Goal: Task Accomplishment & Management: Complete application form

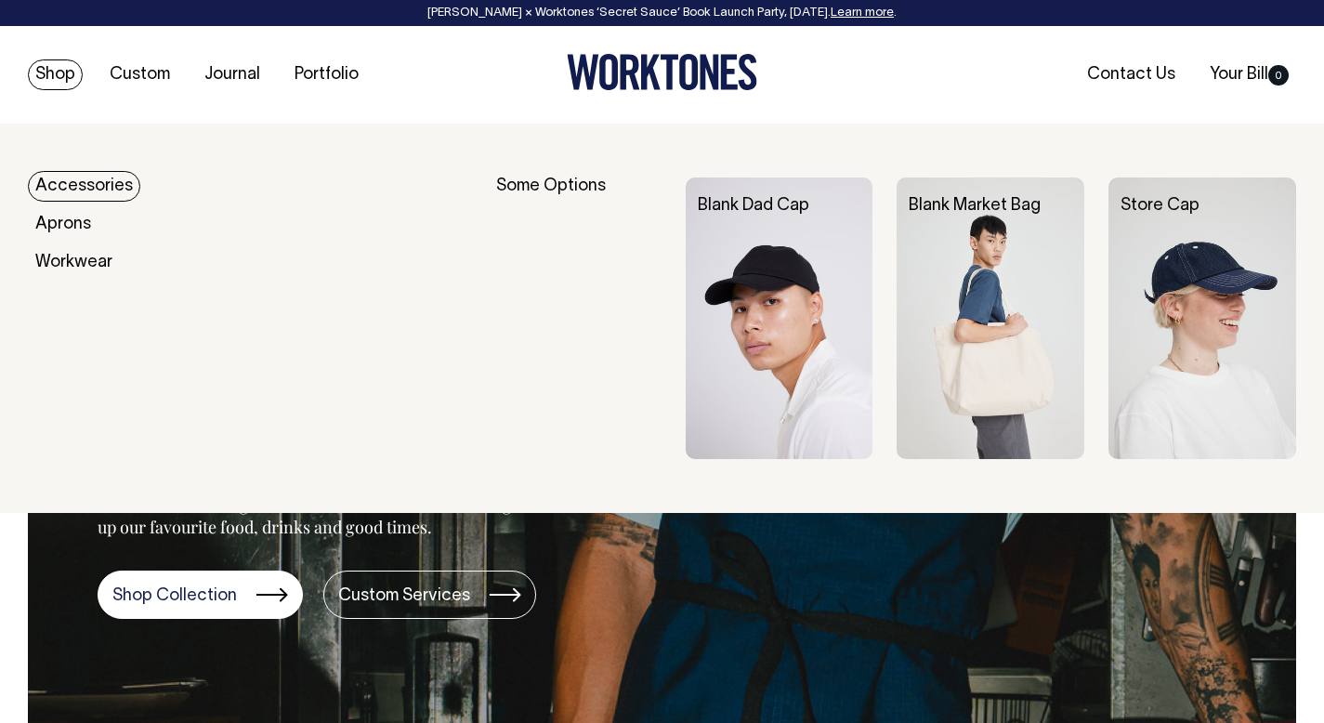
click at [967, 387] on img at bounding box center [991, 319] width 188 height 282
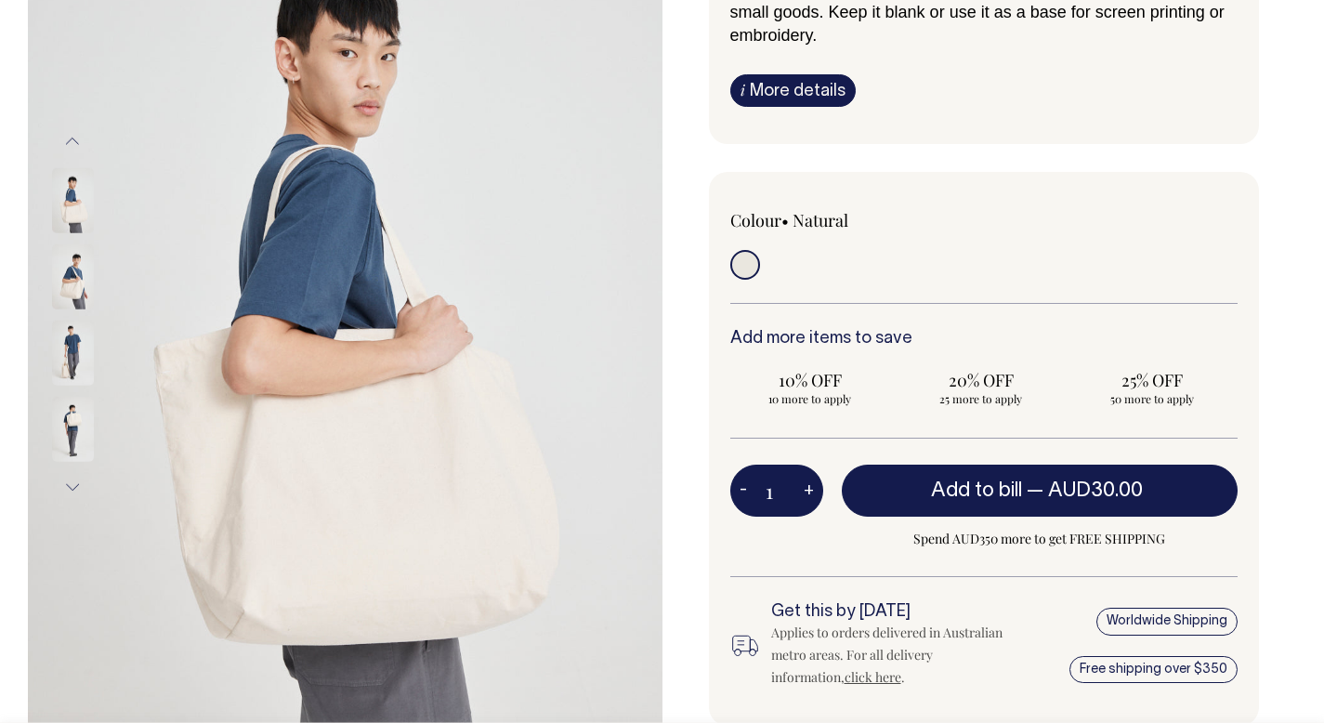
scroll to position [286, 0]
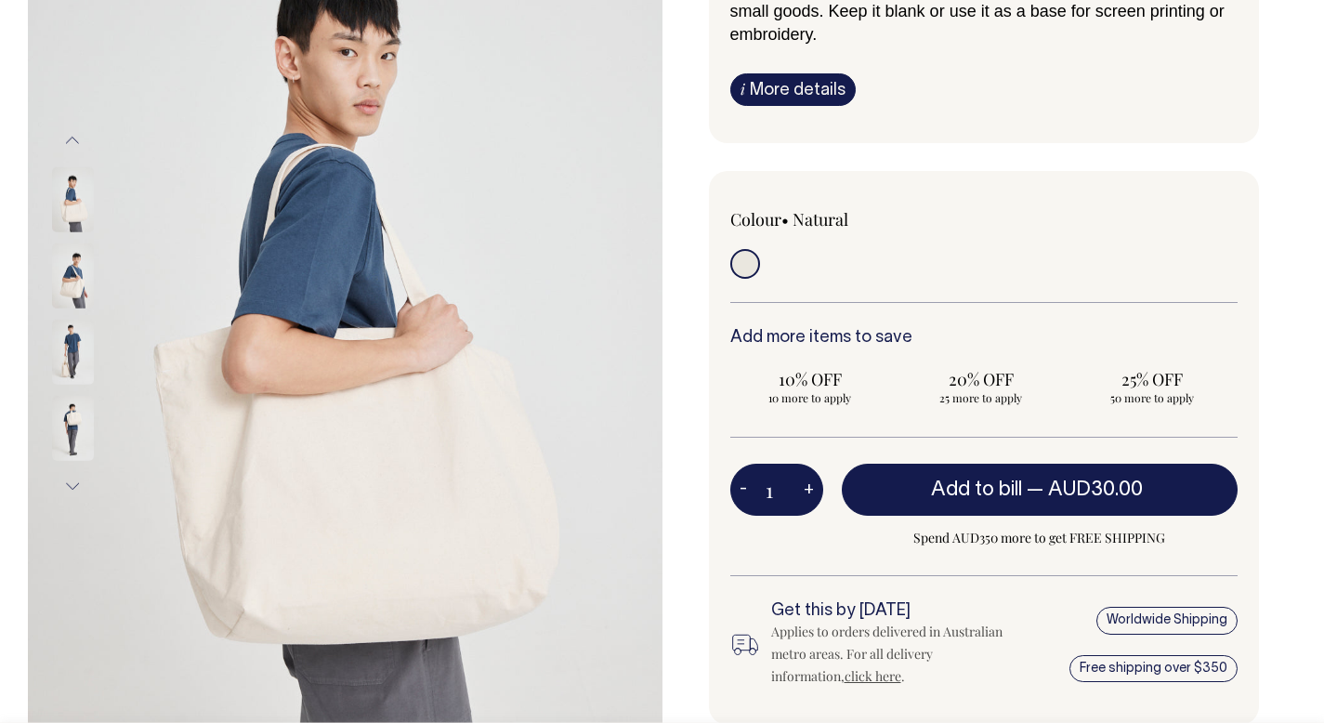
click at [74, 416] on img at bounding box center [73, 427] width 42 height 65
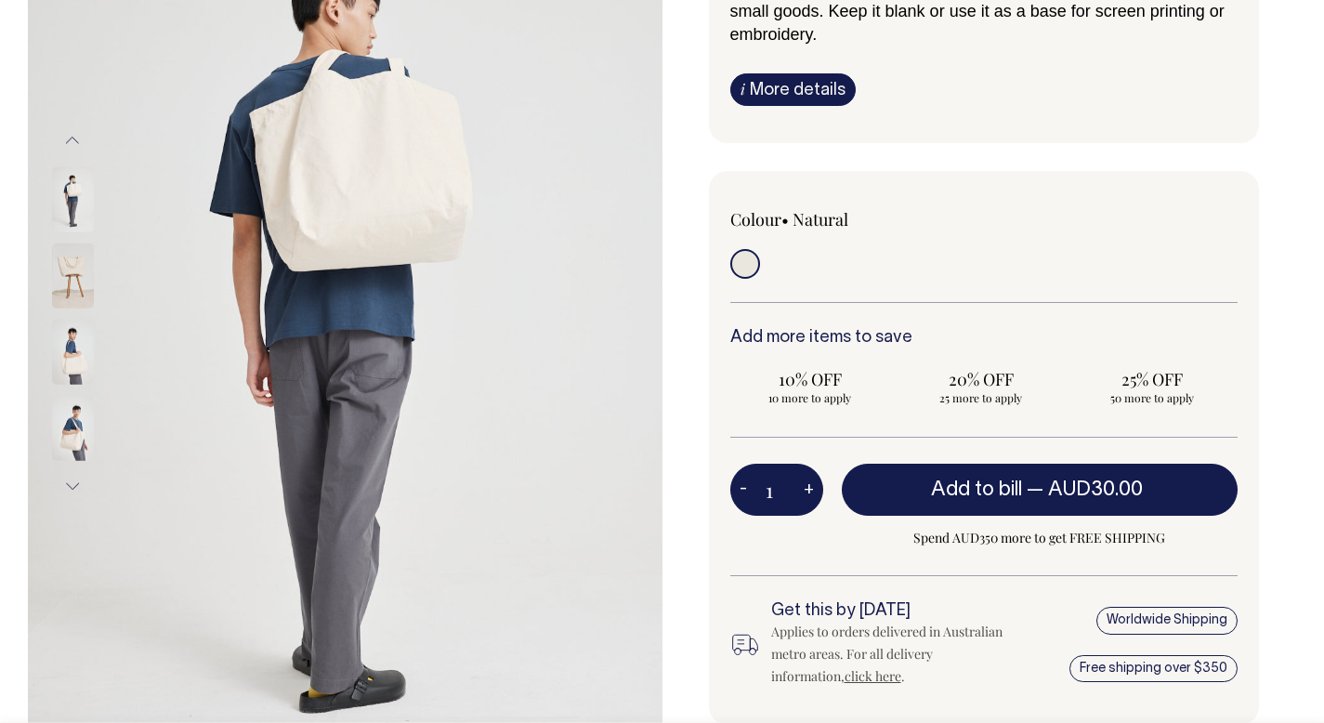
click at [74, 349] on img at bounding box center [73, 351] width 42 height 65
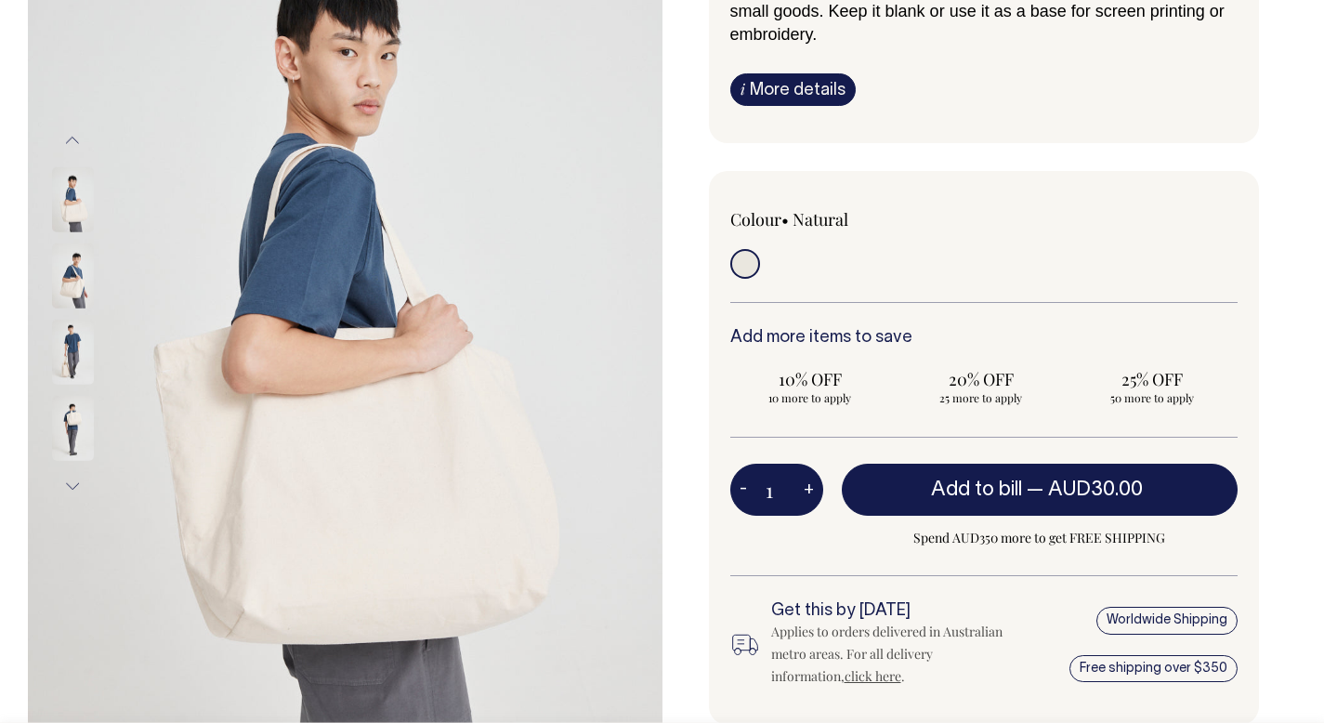
click at [70, 286] on img at bounding box center [73, 275] width 42 height 65
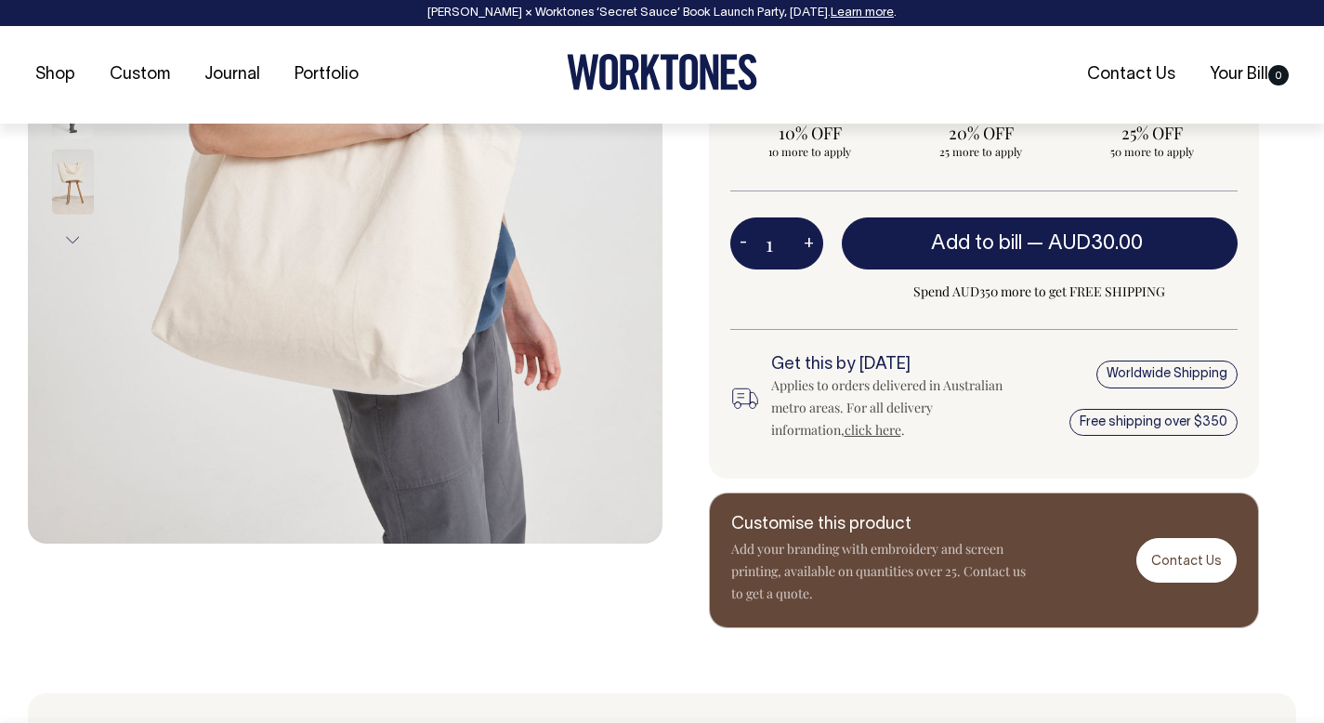
scroll to position [533, 0]
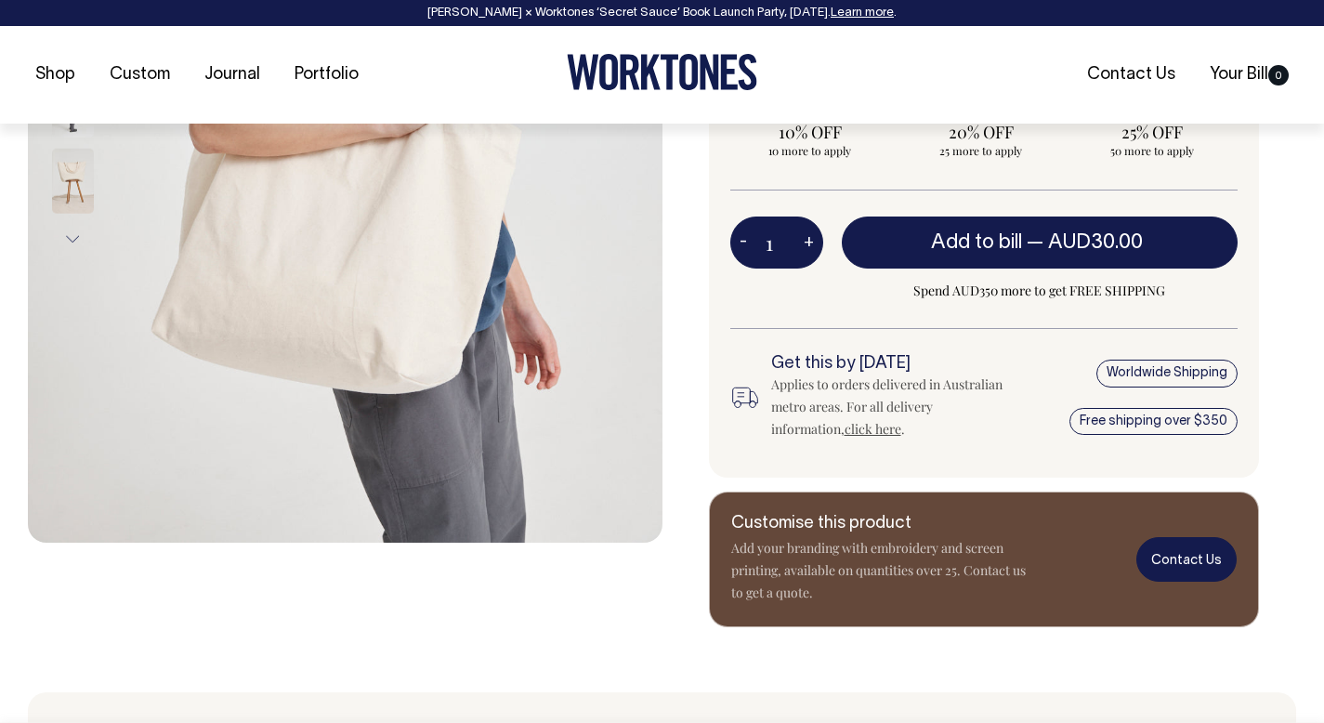
click at [1203, 566] on link "Contact Us" at bounding box center [1187, 559] width 100 height 44
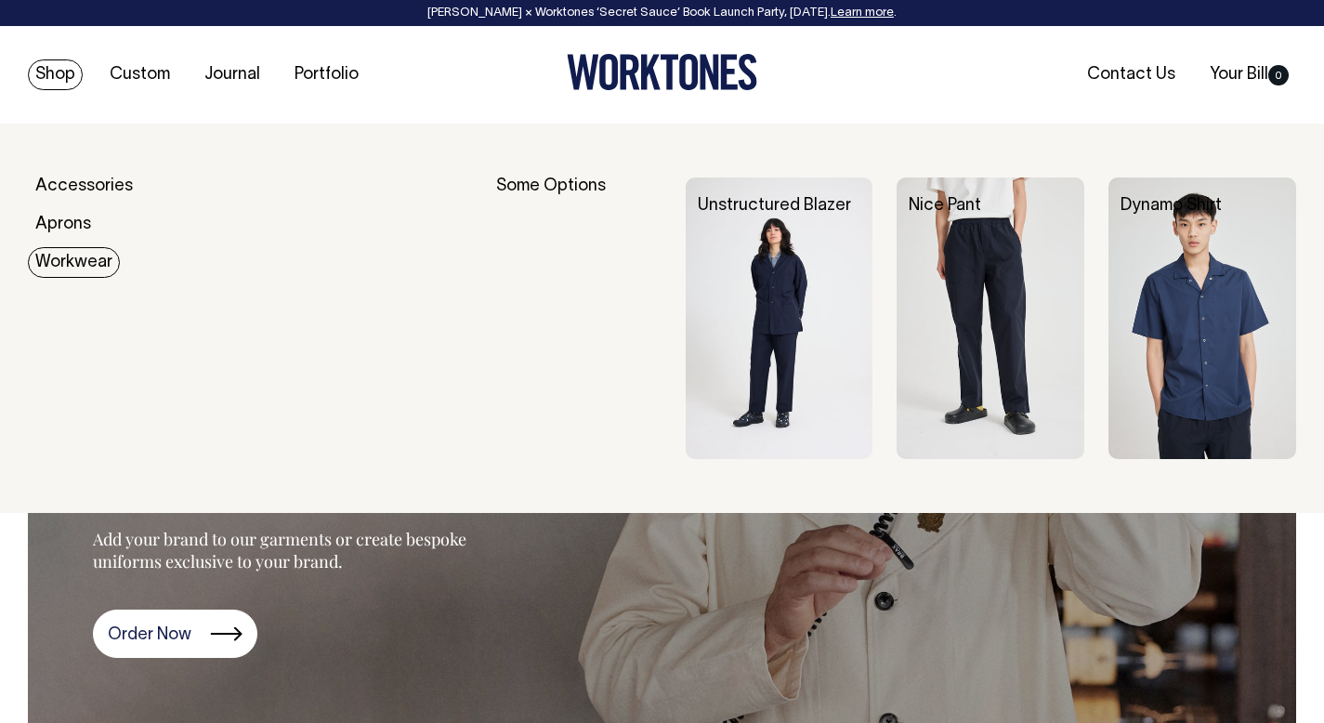
click at [59, 270] on link "Workwear" at bounding box center [74, 262] width 92 height 31
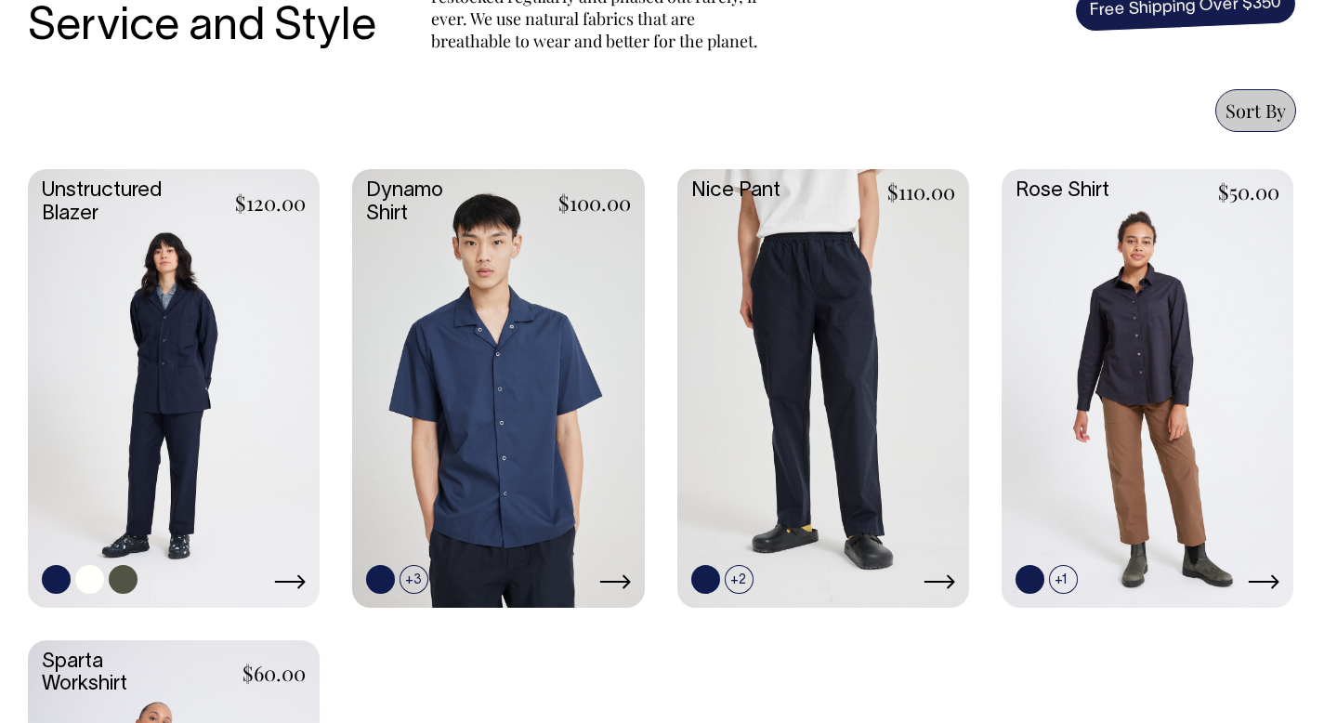
scroll to position [756, 0]
click at [89, 580] on link at bounding box center [89, 579] width 29 height 29
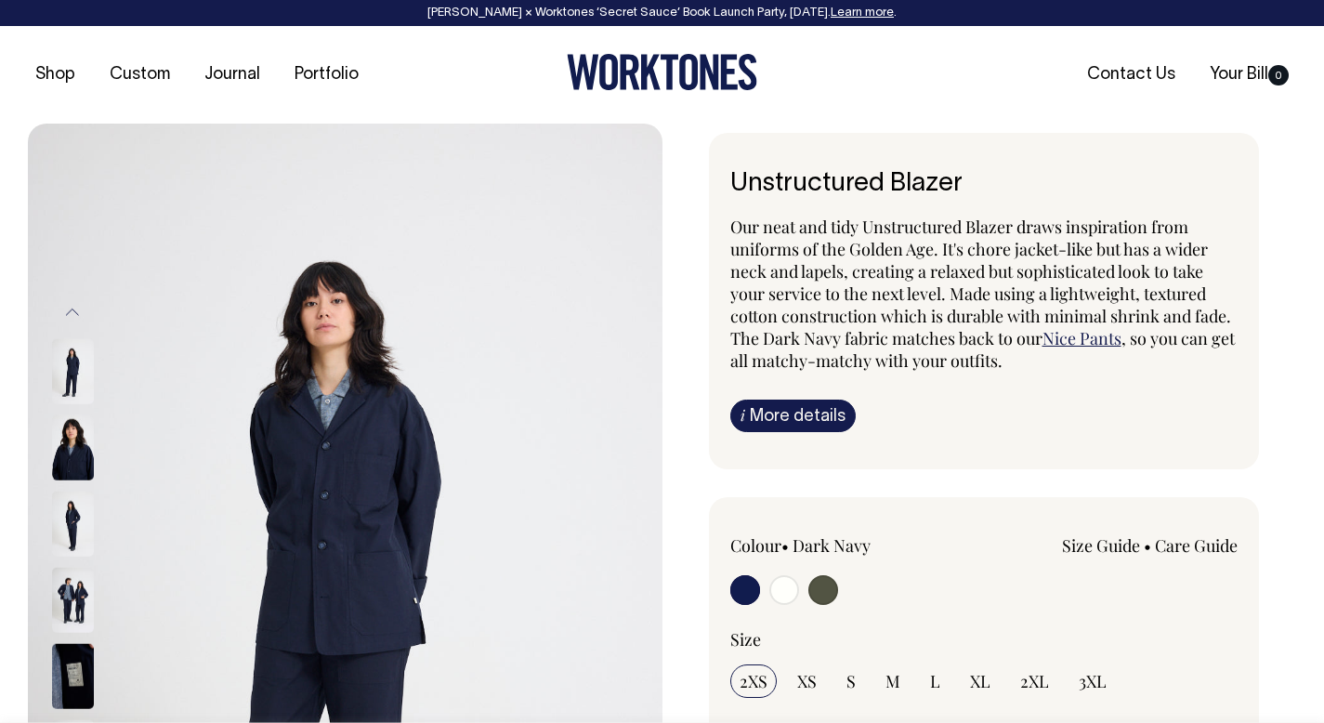
radio input "true"
radio input "false"
radio input "true"
select select "Off-White"
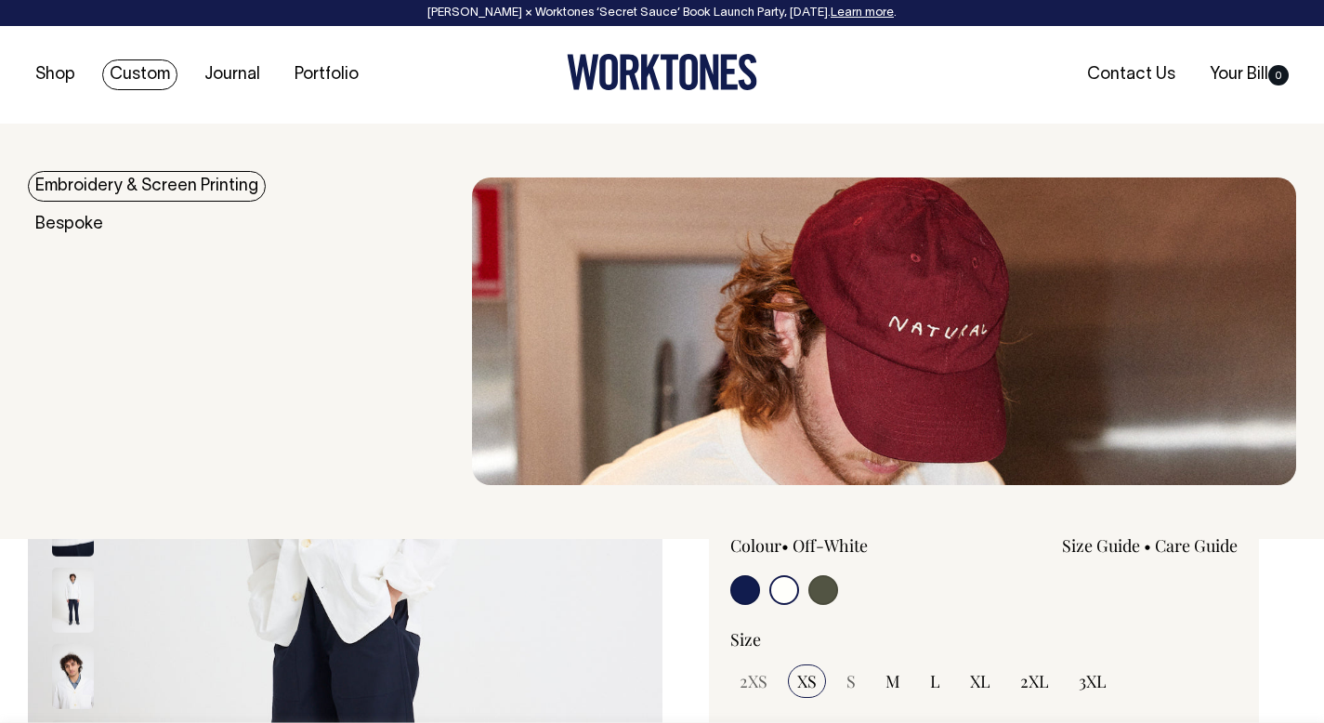
click at [115, 187] on link "Embroidery & Screen Printing" at bounding box center [147, 186] width 238 height 31
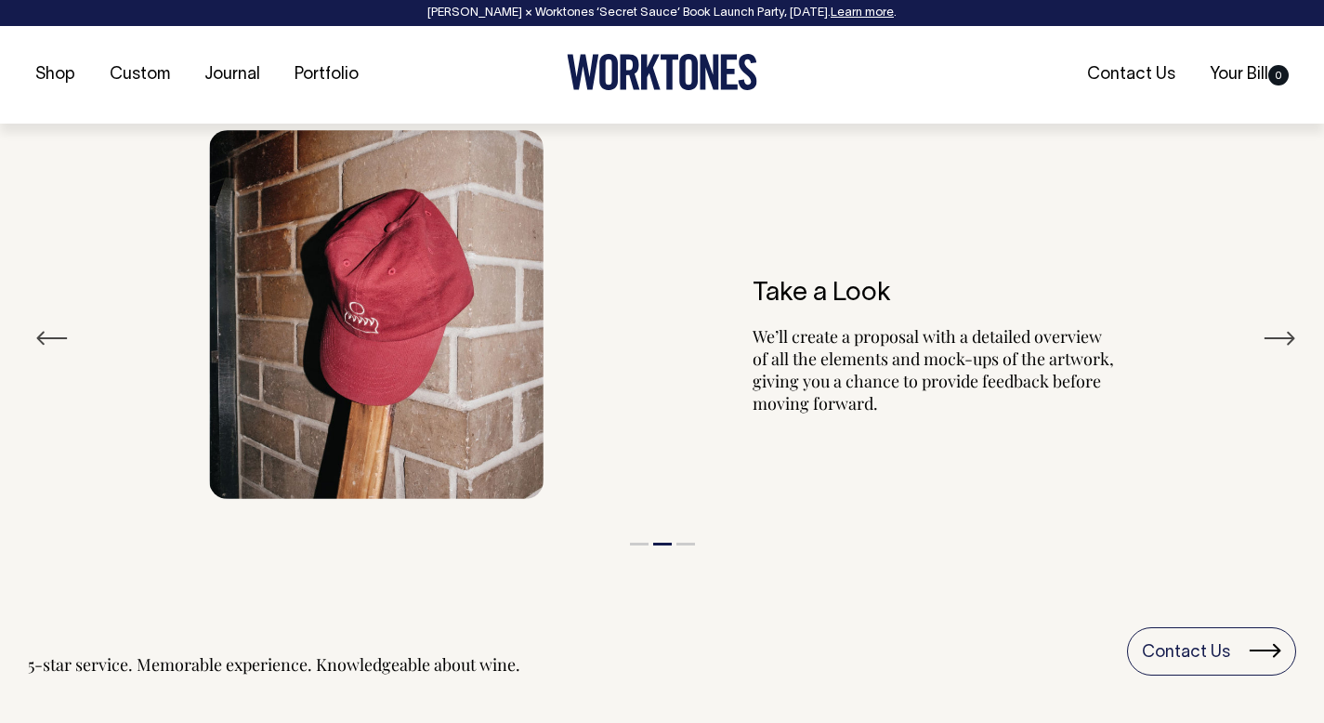
scroll to position [2134, 0]
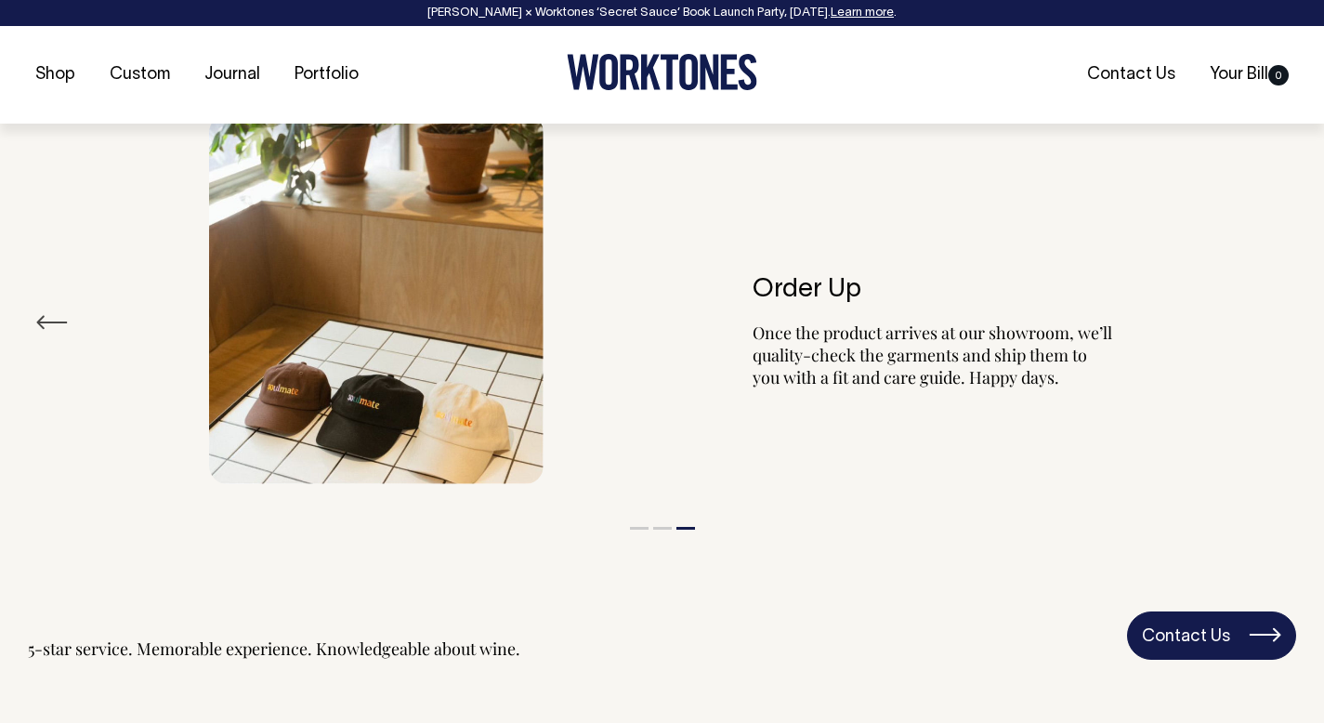
click at [1207, 620] on link "Contact Us" at bounding box center [1211, 636] width 169 height 48
click at [1214, 639] on link "Contact Us" at bounding box center [1211, 636] width 169 height 48
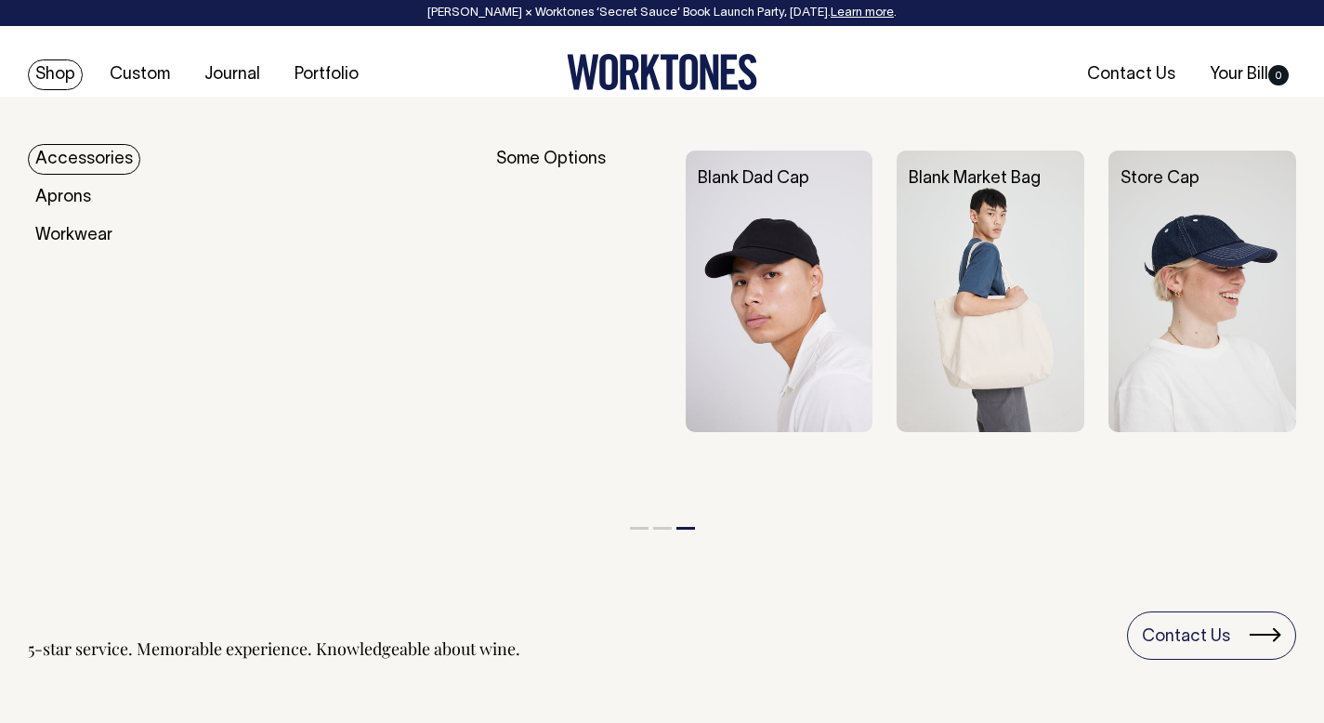
click at [988, 349] on img at bounding box center [991, 292] width 188 height 282
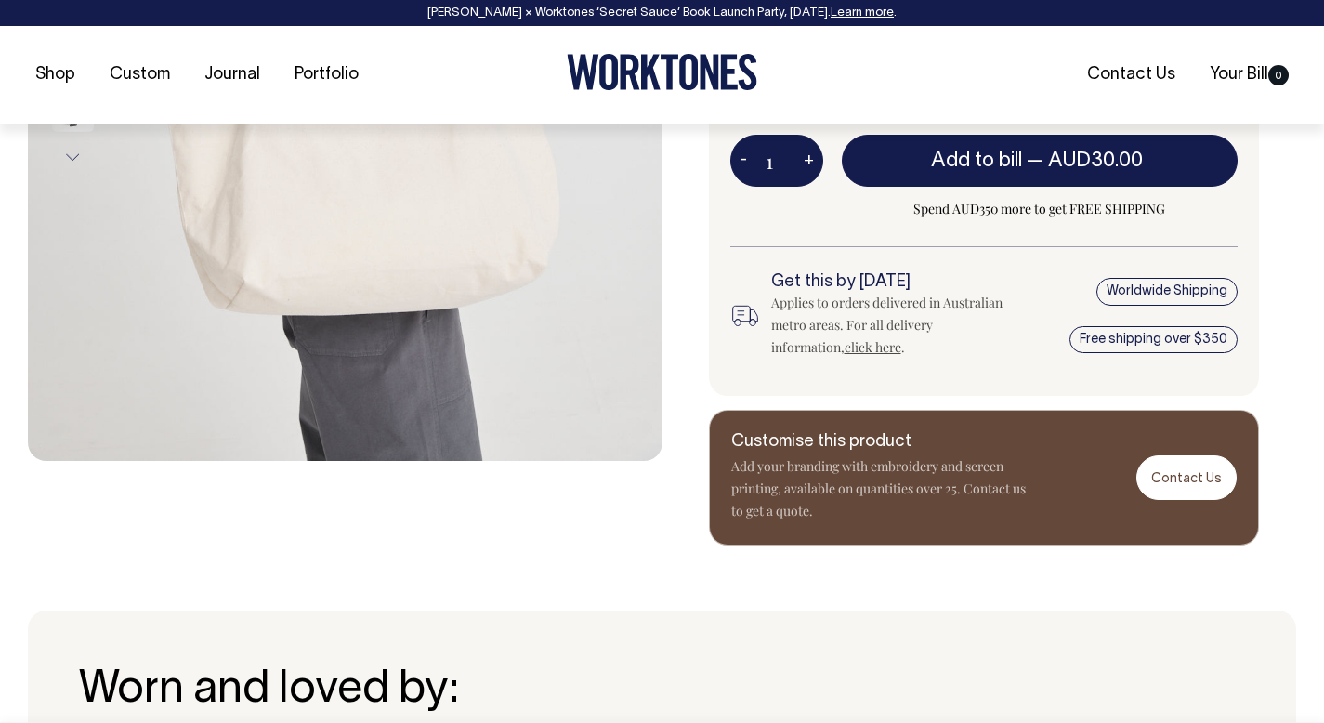
scroll to position [650, 0]
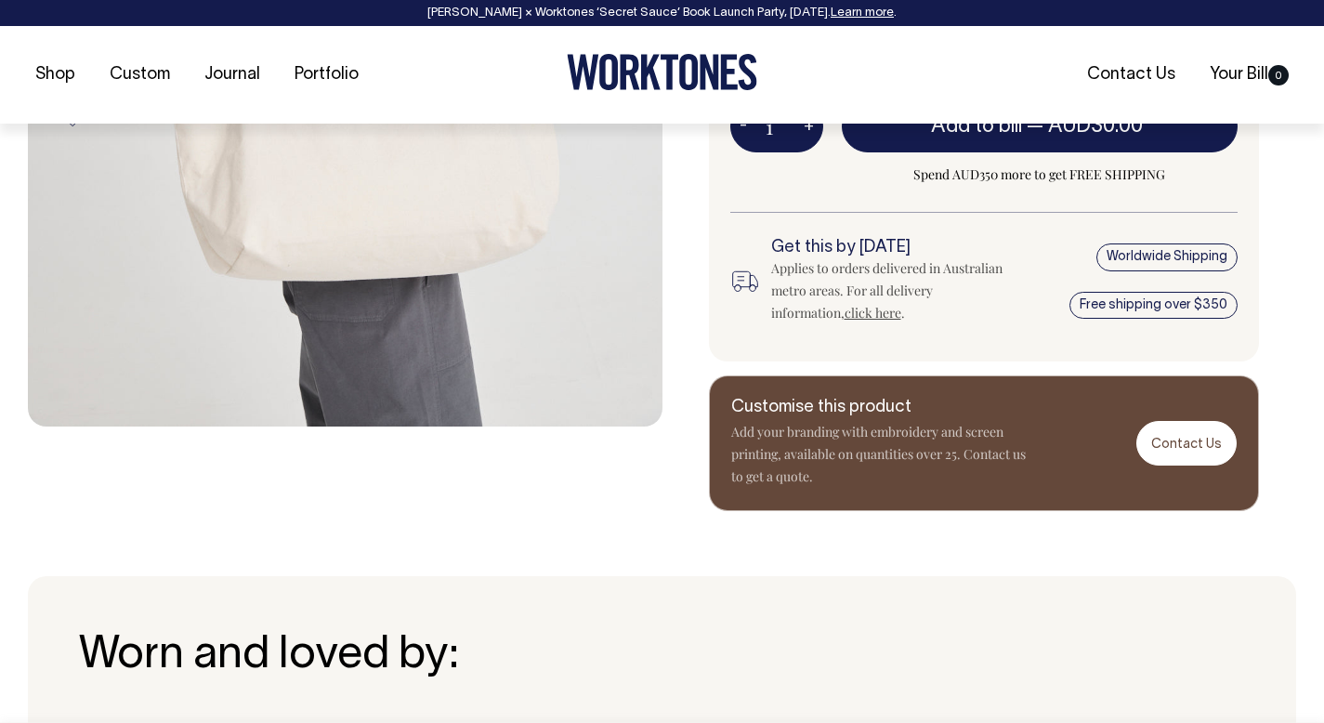
click at [1186, 477] on div "Customise this product Add your branding with embroidery and screen printing, a…" at bounding box center [984, 443] width 551 height 137
click at [1191, 460] on link "Contact Us" at bounding box center [1187, 443] width 100 height 44
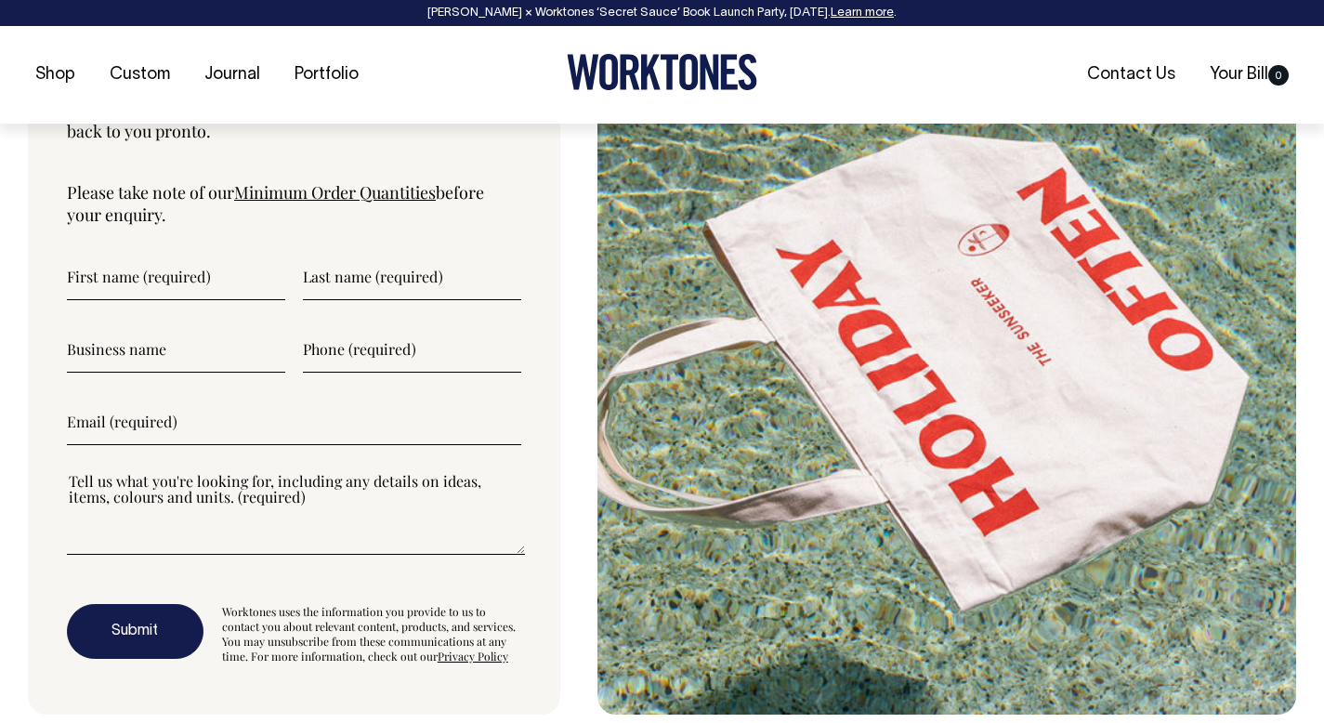
scroll to position [6190, 0]
click at [179, 296] on input"] "text" at bounding box center [176, 276] width 218 height 46
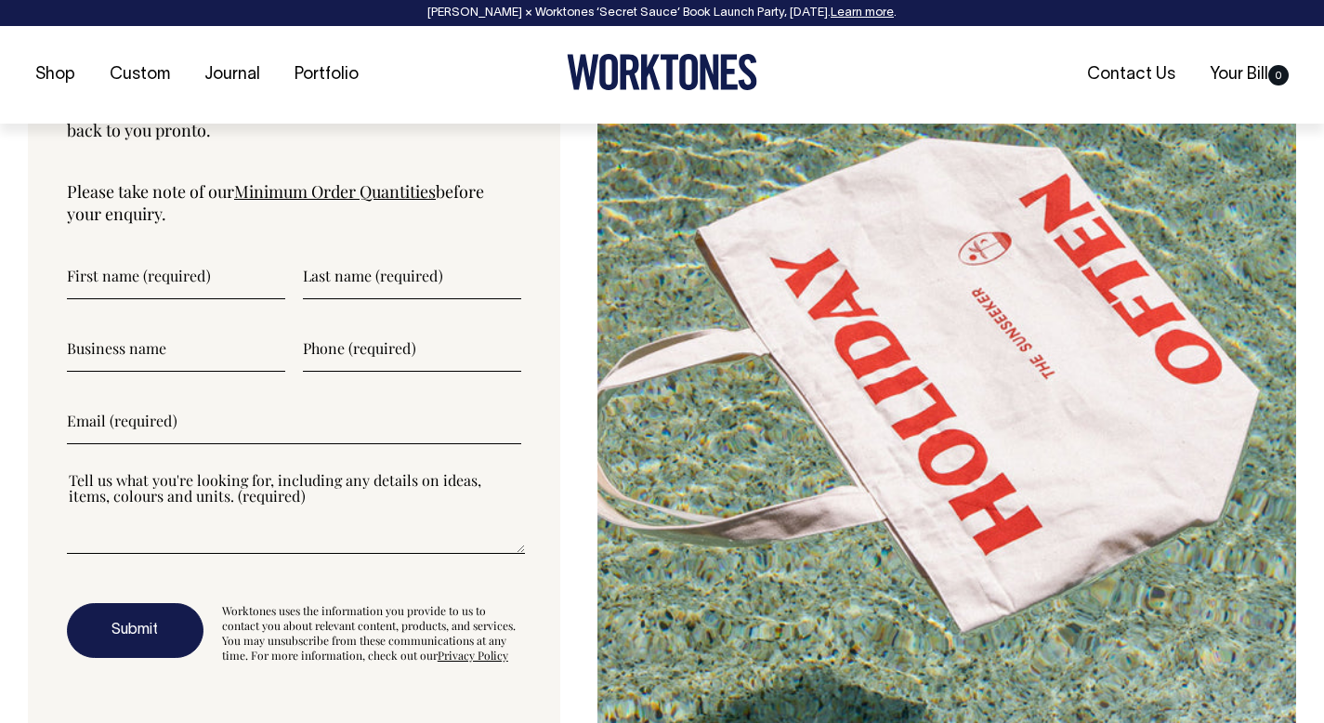
click at [182, 299] on input"] "text" at bounding box center [176, 276] width 218 height 46
type input"] "Vanessa"
type input"] "Kidwell"
type input"] "Lived In Coogee"
type input"] "0405824536"
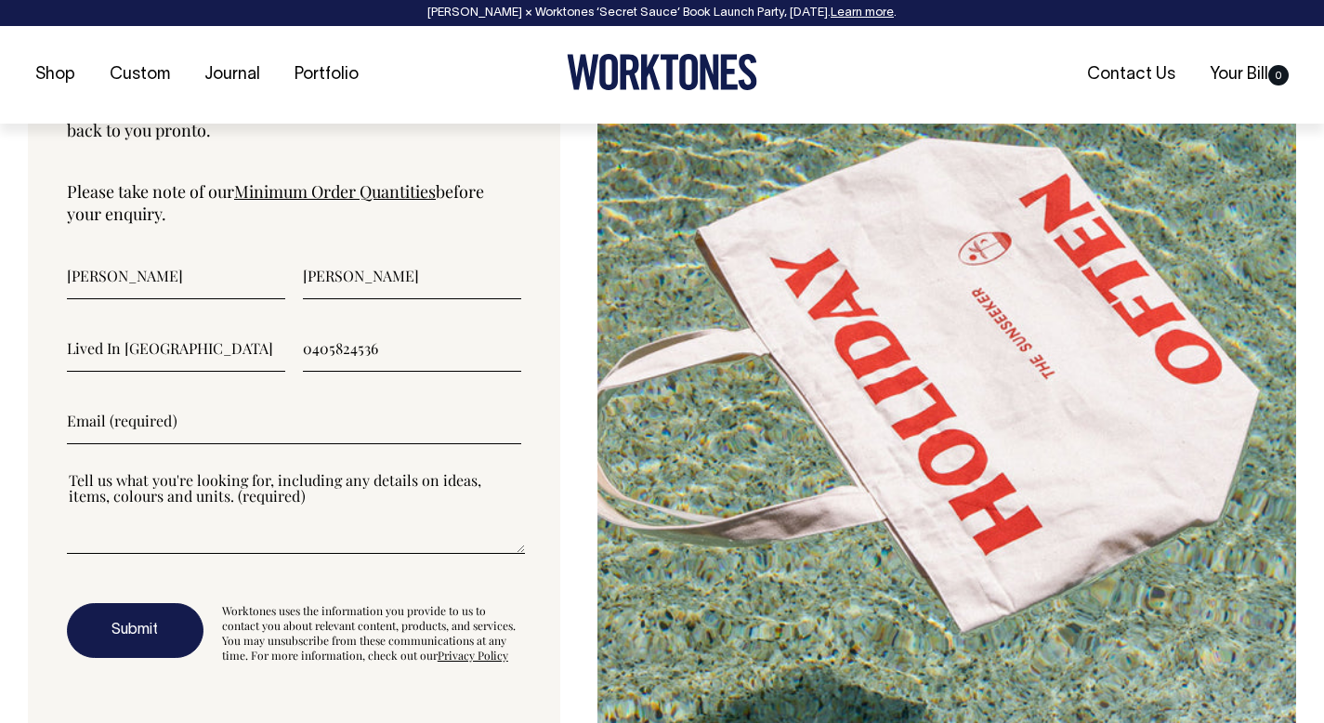
type input"] "livedincoogee@gmail.com"
click at [106, 372] on input"] "Lived In Coogee" at bounding box center [176, 348] width 218 height 46
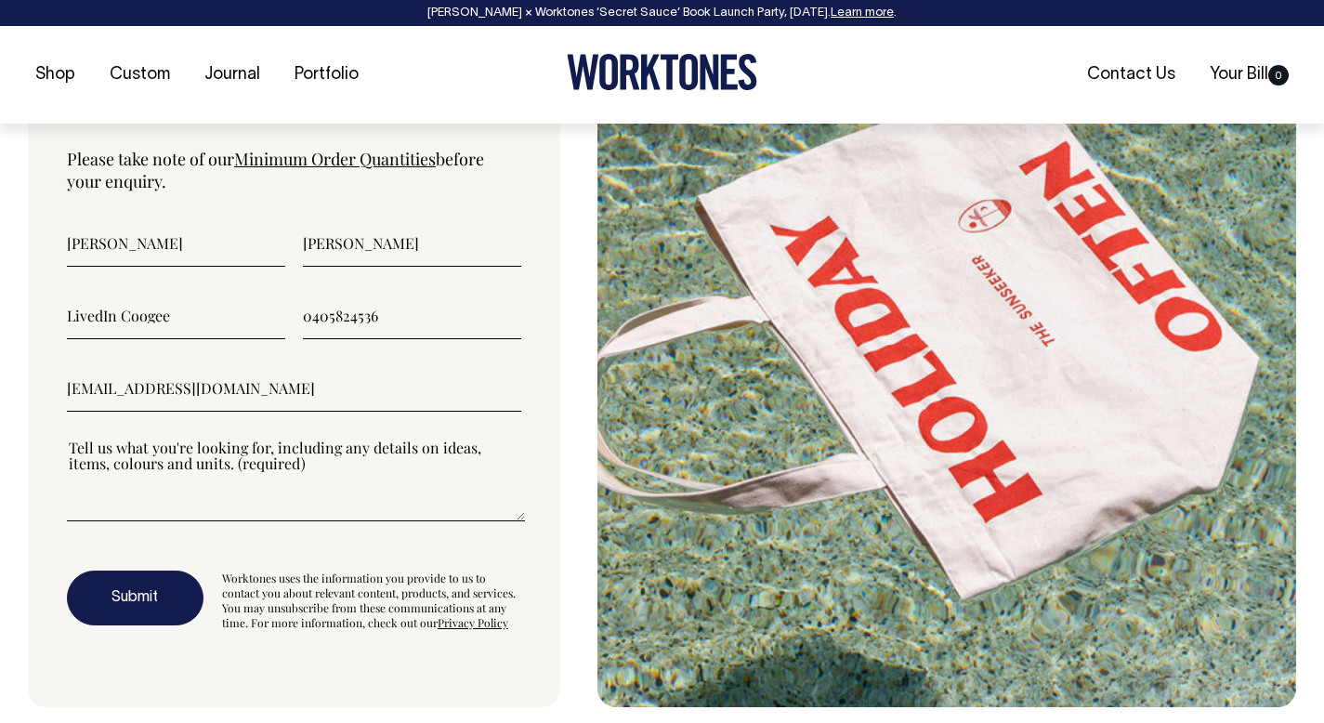
scroll to position [6223, 0]
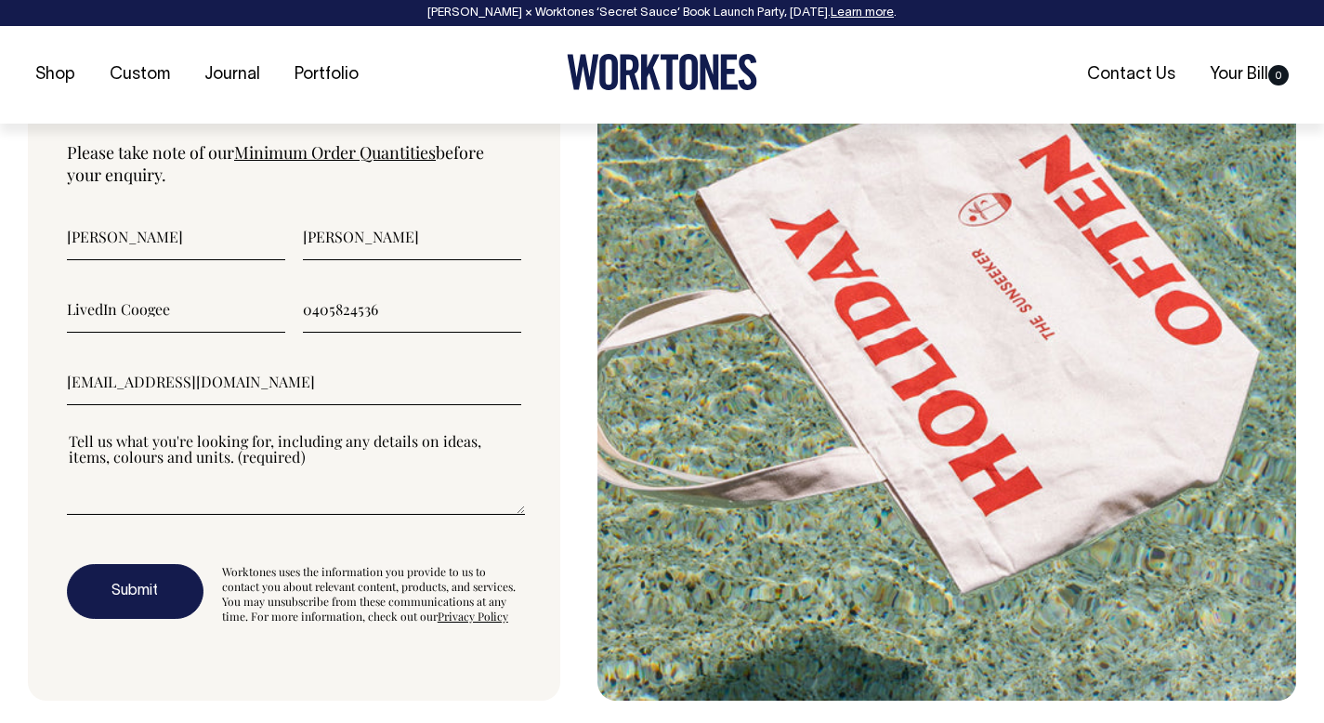
type input"] "LivedIn Coogee"
click at [210, 491] on textarea"] at bounding box center [296, 472] width 458 height 84
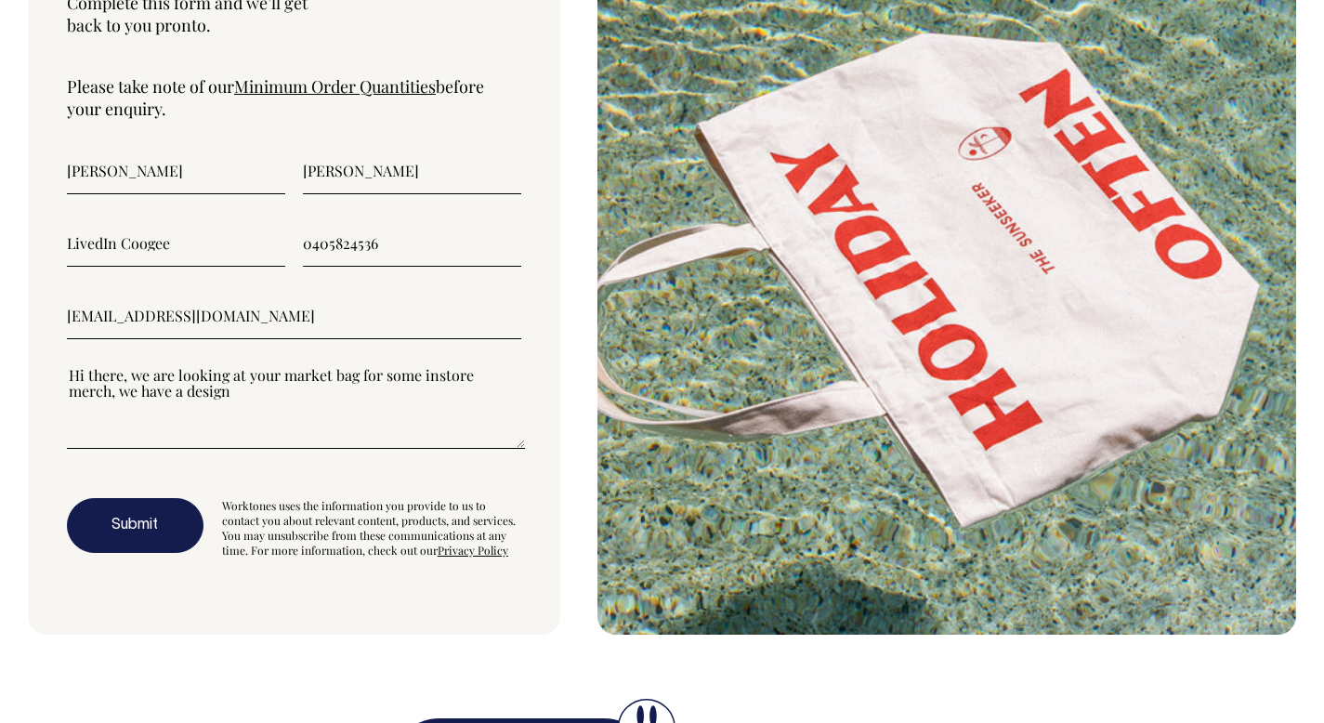
scroll to position [6295, 0]
click at [433, 420] on textarea"] "Hi there, we are looking at your market bag for some instore merch, we have a d…" at bounding box center [296, 407] width 458 height 84
click at [435, 408] on textarea"] "Hi there, we are looking at your market bag for some instore merch, we have a d…" at bounding box center [296, 407] width 458 height 84
click at [261, 427] on textarea"] "Hi there, we are looking at your market bag for some in store merch, we have a …" at bounding box center [296, 407] width 458 height 84
type textarea"] "Hi there, we are looking at your market bag for some in store merch, we have a …"
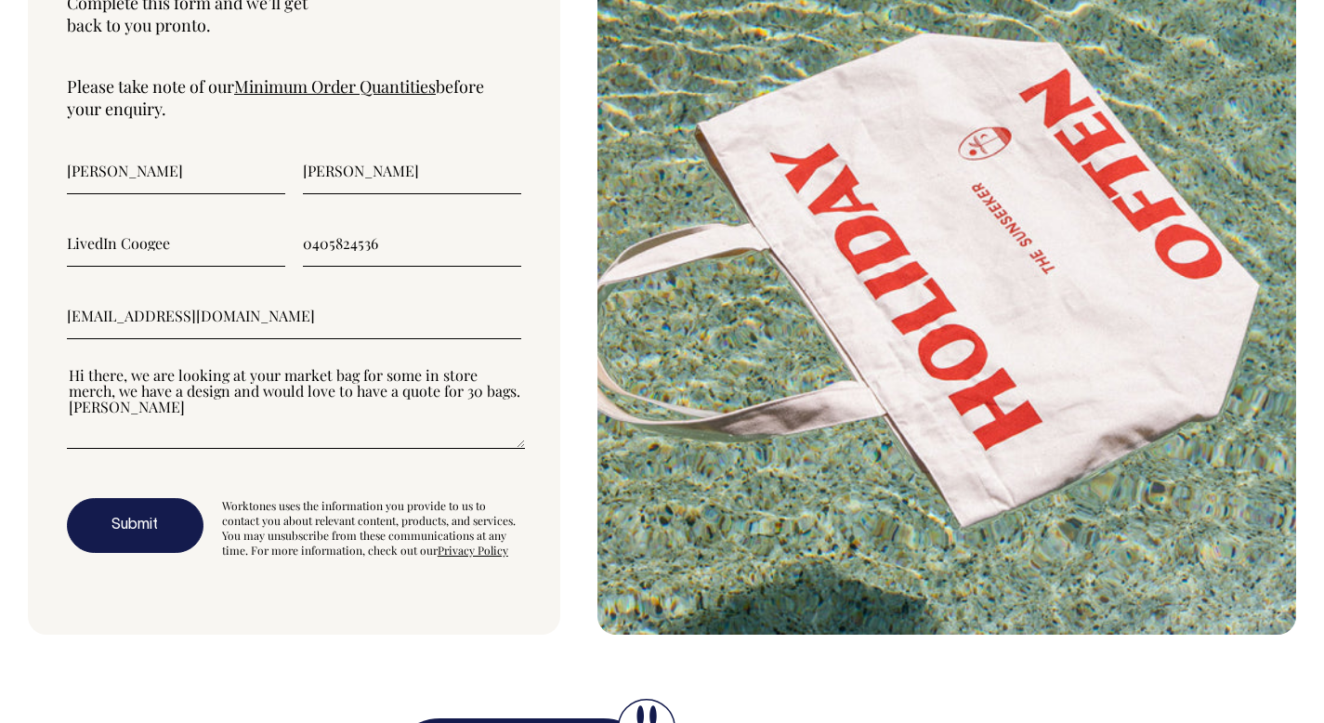
click at [143, 554] on button "Submit" at bounding box center [135, 526] width 137 height 56
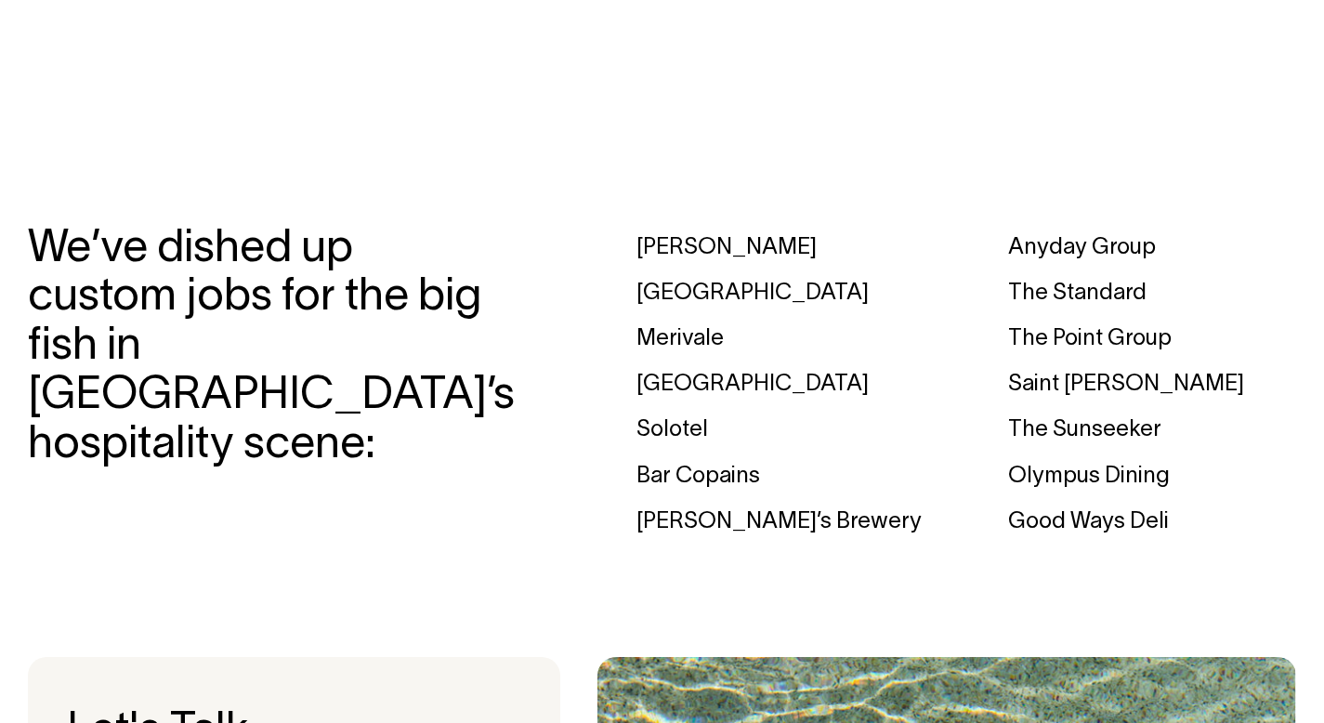
scroll to position [5496, 0]
